Goal: Find specific page/section: Find specific page/section

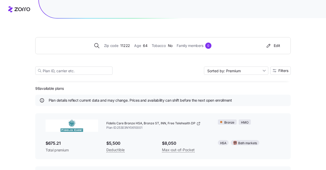
scroll to position [3, 0]
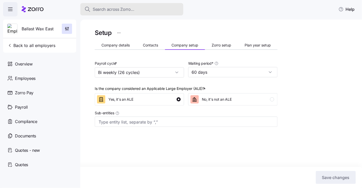
click at [120, 11] on span "Search across Zorro..." at bounding box center [114, 9] width 42 height 6
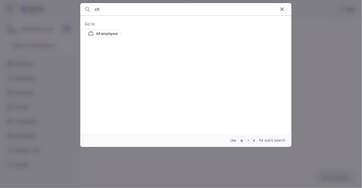
type input "c"
click at [40, 67] on div at bounding box center [181, 94] width 362 height 188
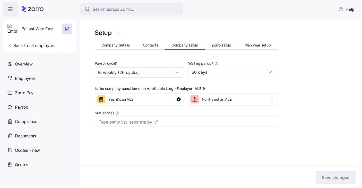
click at [42, 8] on icon at bounding box center [36, 9] width 16 height 4
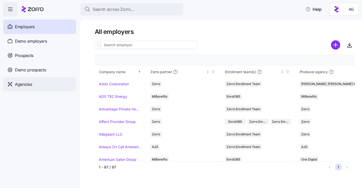
click at [27, 83] on span "Agencies" at bounding box center [23, 84] width 17 height 6
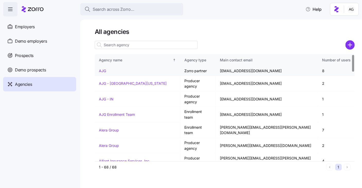
click at [101, 72] on link "AJG" at bounding box center [102, 71] width 7 height 4
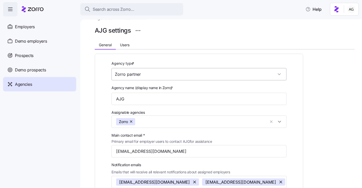
scroll to position [13, 0]
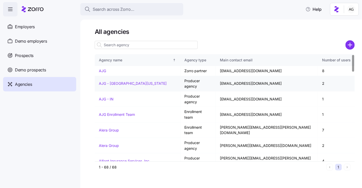
click at [108, 81] on link "AJG - Central Florida" at bounding box center [133, 83] width 68 height 4
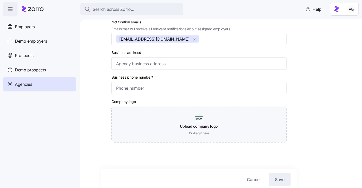
scroll to position [134, 0]
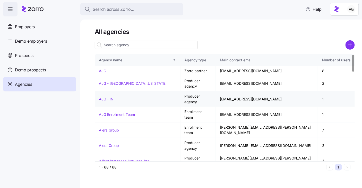
click at [112, 97] on link "AJG - IN" at bounding box center [106, 99] width 15 height 4
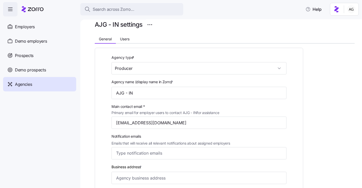
scroll to position [17, 0]
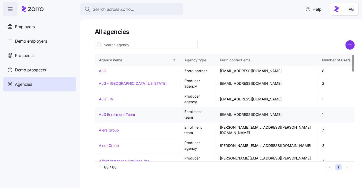
click at [112, 112] on link "AJG Enrollment Team" at bounding box center [117, 114] width 36 height 4
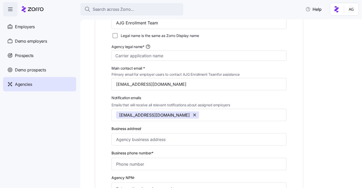
scroll to position [90, 0]
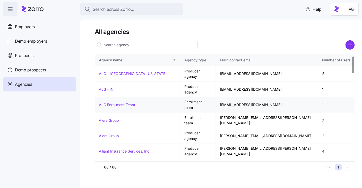
scroll to position [11, 0]
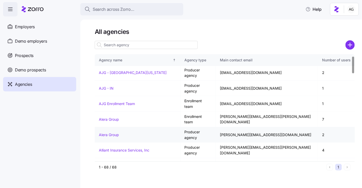
click at [114, 133] on link "Alera Group" at bounding box center [109, 135] width 20 height 4
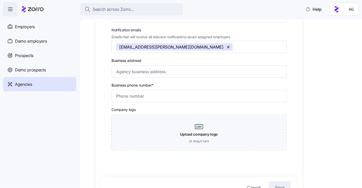
scroll to position [127, 0]
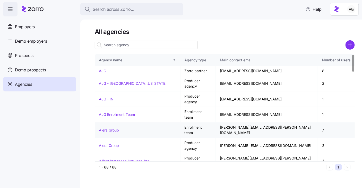
click at [104, 128] on link "Alera Group" at bounding box center [109, 130] width 20 height 4
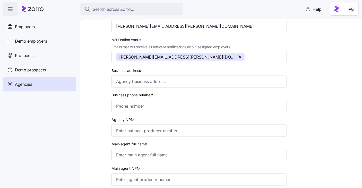
scroll to position [148, 0]
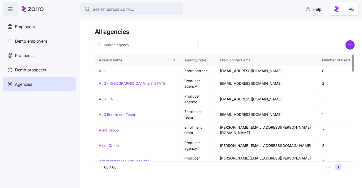
click at [207, 61] on div "Agency type" at bounding box center [197, 60] width 27 height 6
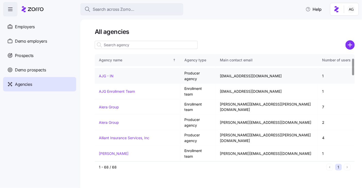
scroll to position [24, 0]
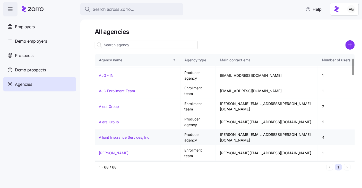
click at [117, 135] on link "Alliant Insurance Services, Inc" at bounding box center [124, 137] width 50 height 4
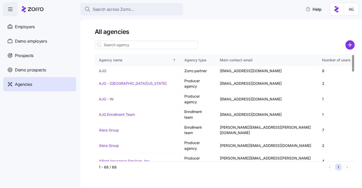
click at [115, 175] on link "Andrew Lee" at bounding box center [114, 177] width 30 height 4
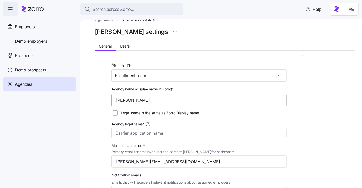
scroll to position [28, 0]
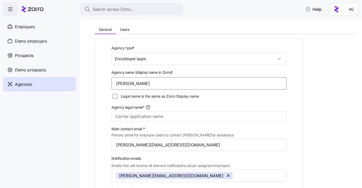
drag, startPoint x: 141, startPoint y: 85, endPoint x: 111, endPoint y: 84, distance: 30.1
click at [111, 84] on div "Agency name (display name in Zorro) * Andrew Lee" at bounding box center [198, 79] width 179 height 25
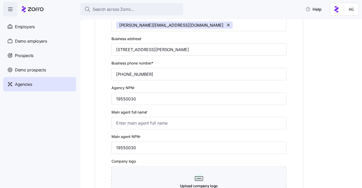
scroll to position [184, 0]
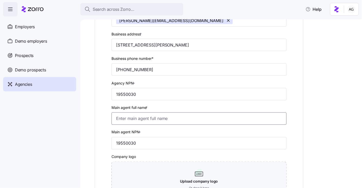
click at [135, 123] on input "Main agent full name *" at bounding box center [198, 119] width 175 height 12
paste input "Andrew Lee"
type input "Andrew Lee"
click at [216, 129] on div "Main agent NPN * 19550030" at bounding box center [198, 139] width 175 height 21
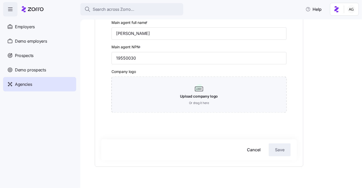
scroll to position [277, 0]
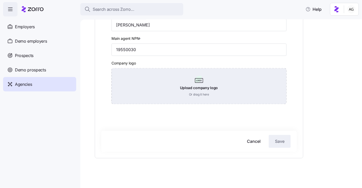
click at [201, 81] on div "Upload company logo Or drag it here" at bounding box center [198, 86] width 175 height 36
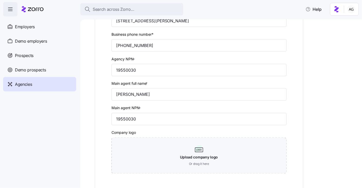
scroll to position [279, 0]
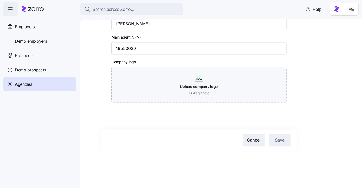
click at [255, 143] on span "Cancel" at bounding box center [254, 140] width 14 height 6
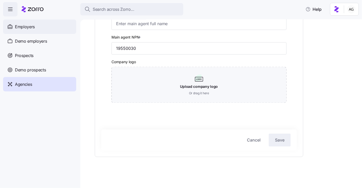
click at [33, 26] on span "Employers" at bounding box center [25, 27] width 20 height 6
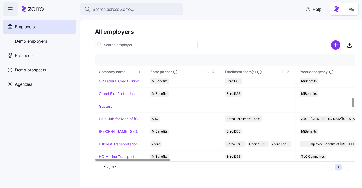
scroll to position [520, 0]
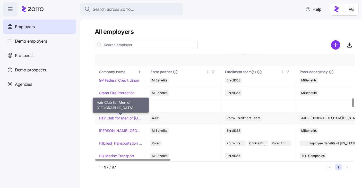
click at [117, 116] on link "Hair Club for Men of Boston" at bounding box center [120, 118] width 43 height 5
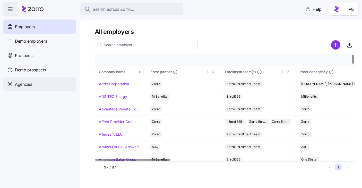
click at [38, 81] on div "Agencies" at bounding box center [39, 84] width 73 height 14
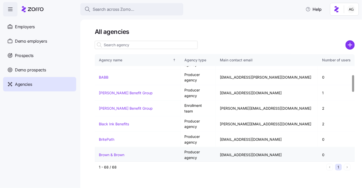
scroll to position [131, 0]
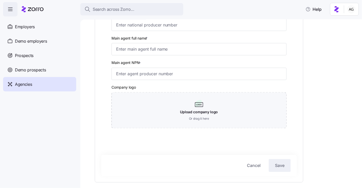
scroll to position [279, 0]
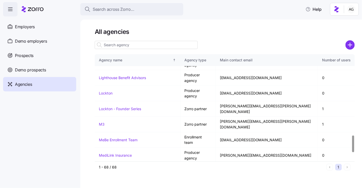
scroll to position [517, 0]
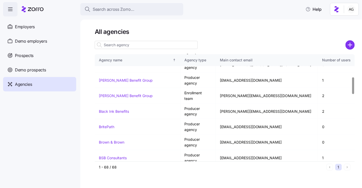
scroll to position [144, 0]
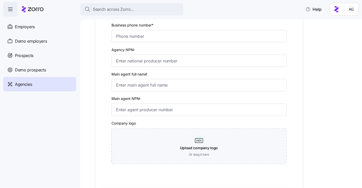
scroll to position [217, 0]
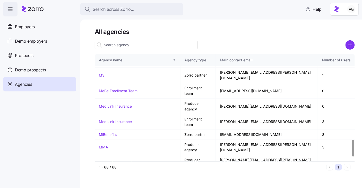
scroll to position [573, 0]
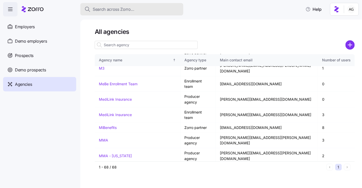
click at [120, 7] on span "Search across Zorro..." at bounding box center [114, 9] width 42 height 6
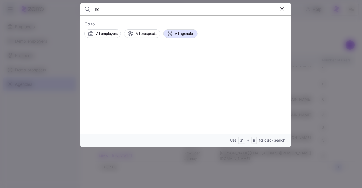
type input "h"
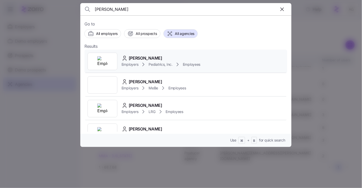
type input "tina espinoza"
click at [141, 59] on span "Tina Espinosa" at bounding box center [145, 58] width 33 height 6
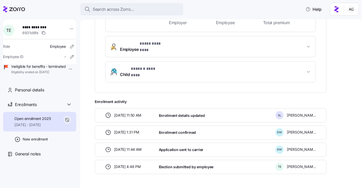
scroll to position [171, 0]
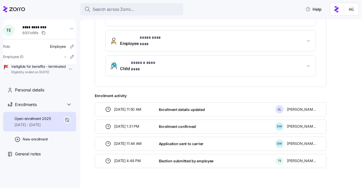
click at [55, 75] on span "Eligibility ended on 08/31/2025" at bounding box center [38, 72] width 55 height 4
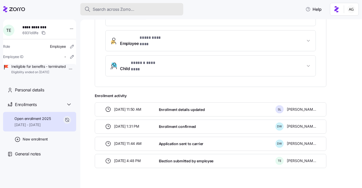
click at [109, 7] on span "Search across Zorro..." at bounding box center [114, 9] width 42 height 6
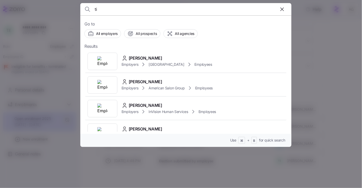
type input "t"
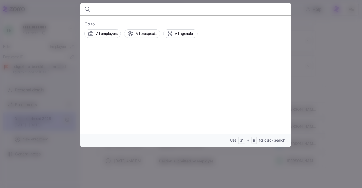
click at [38, 17] on div at bounding box center [181, 94] width 362 height 188
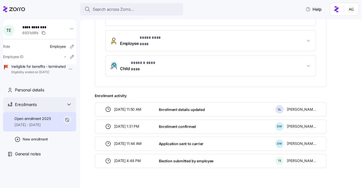
click at [62, 108] on div "Enrollments" at bounding box center [43, 105] width 57 height 6
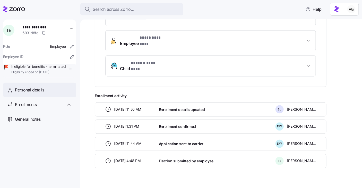
click at [46, 93] on div "Personal details" at bounding box center [43, 90] width 57 height 6
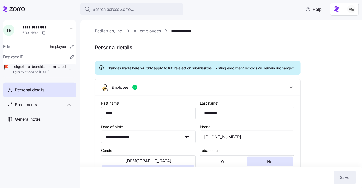
type input "VA"
click at [18, 11] on icon at bounding box center [14, 9] width 22 height 6
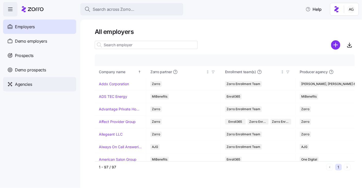
click at [37, 81] on div "Agencies" at bounding box center [39, 84] width 73 height 14
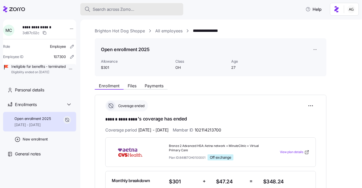
click at [114, 11] on span "Search across Zorro..." at bounding box center [114, 9] width 42 height 6
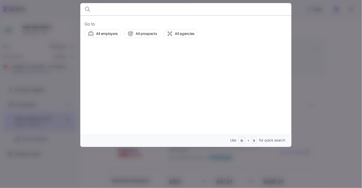
click at [44, 3] on div at bounding box center [181, 94] width 362 height 188
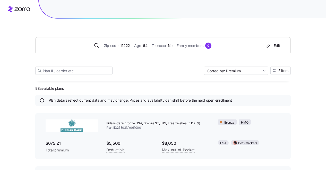
scroll to position [3, 0]
